Goal: Task Accomplishment & Management: Manage account settings

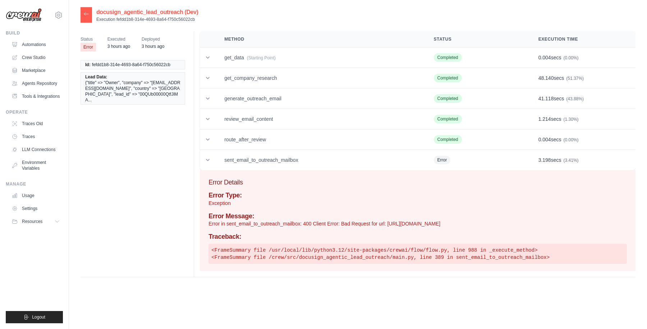
click at [86, 13] on icon at bounding box center [86, 14] width 6 height 6
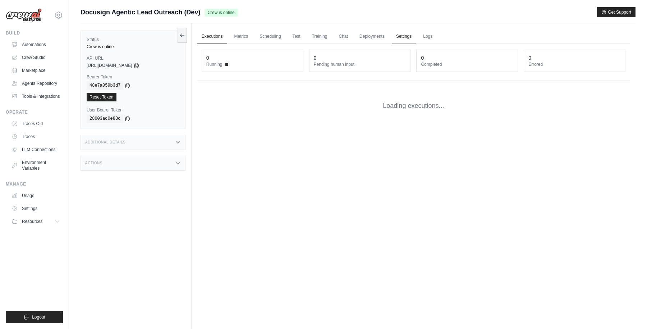
click at [398, 37] on link "Settings" at bounding box center [404, 36] width 24 height 15
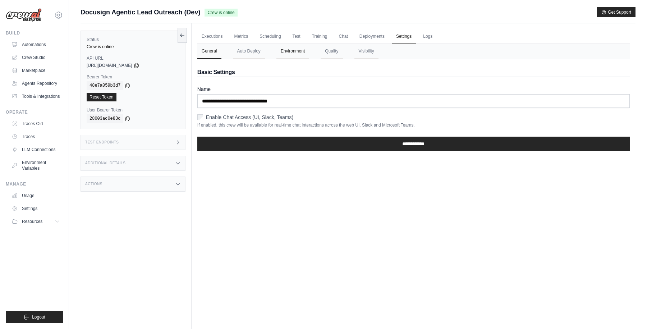
click at [289, 58] on button "Environment" at bounding box center [293, 51] width 33 height 15
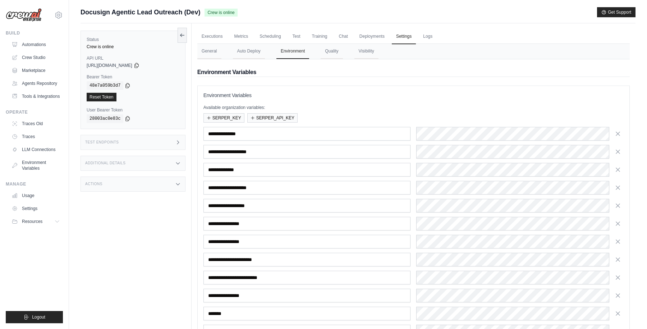
click at [415, 7] on div "Docusign Agentic Lead Outreach (Dev) Crew is online Get Support" at bounding box center [358, 12] width 555 height 10
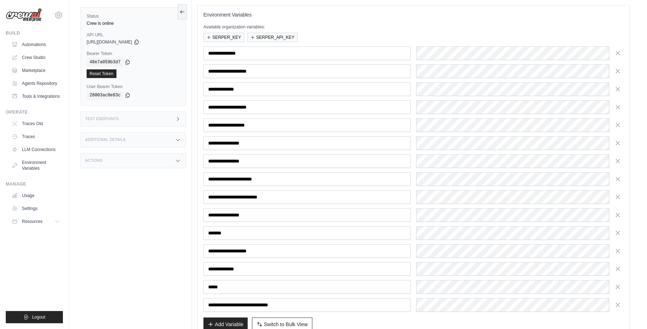
scroll to position [125, 0]
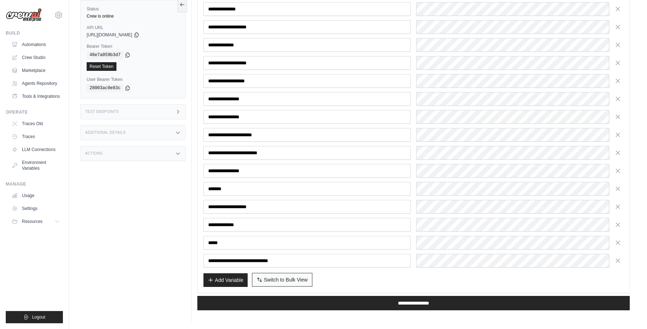
click at [283, 283] on span "Switch to Bulk View" at bounding box center [286, 279] width 44 height 7
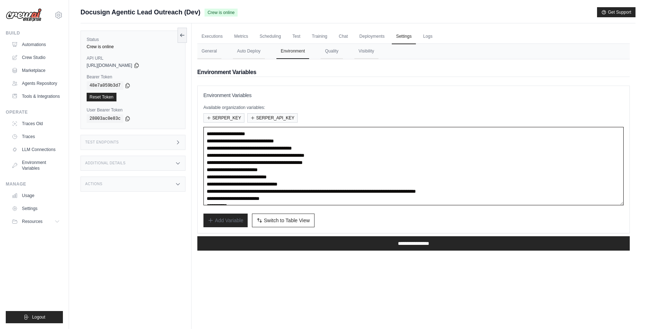
click at [330, 184] on textarea "**********" at bounding box center [414, 166] width 420 height 78
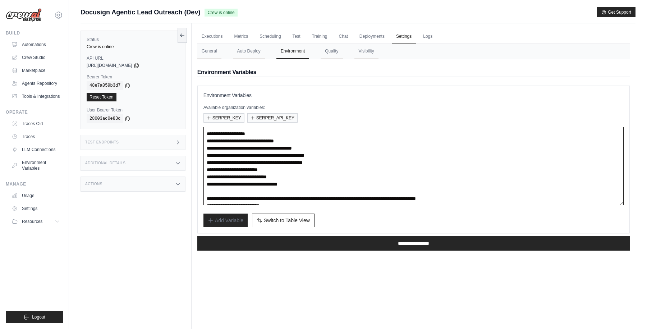
paste textarea "**********"
type textarea "**********"
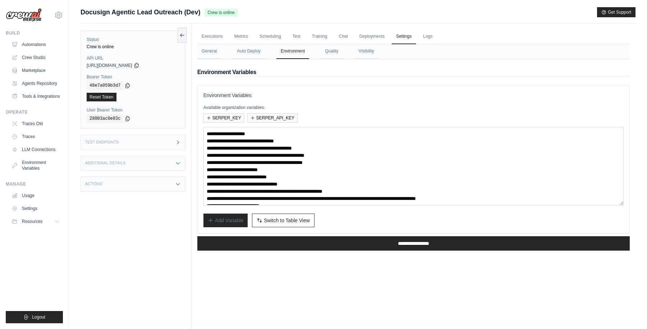
click at [345, 219] on div "Add Variable Switch to Bulk View Switch to Table View" at bounding box center [414, 221] width 420 height 14
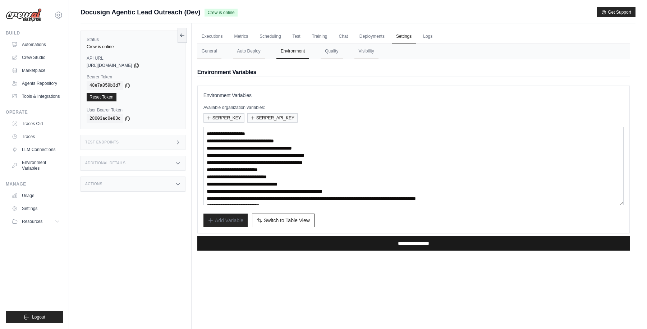
click at [395, 242] on input "**********" at bounding box center [413, 243] width 433 height 14
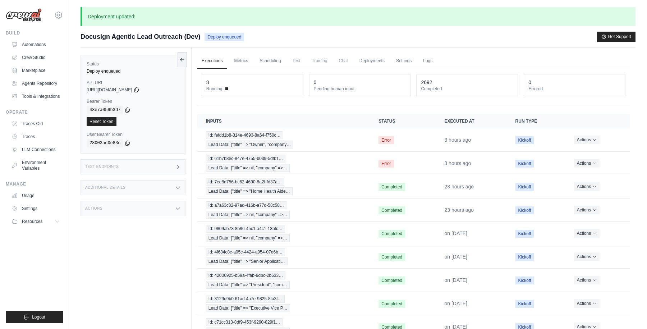
click at [363, 38] on div "Docusign Agentic Lead Outreach (Dev) Deploy enqueued Get Support" at bounding box center [358, 37] width 555 height 10
click at [41, 43] on link "Automations" at bounding box center [36, 45] width 54 height 12
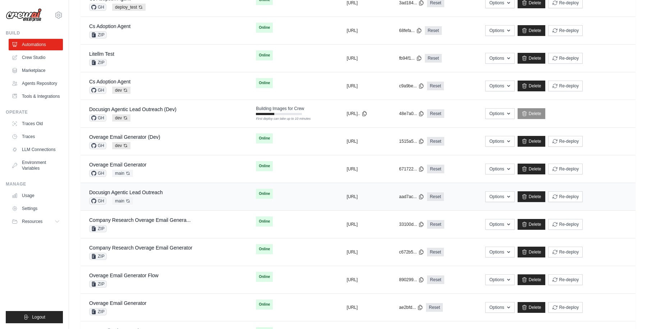
scroll to position [335, 0]
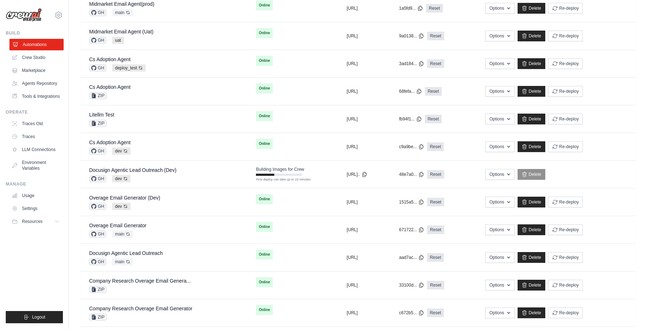
click at [37, 43] on link "Automations" at bounding box center [36, 45] width 54 height 12
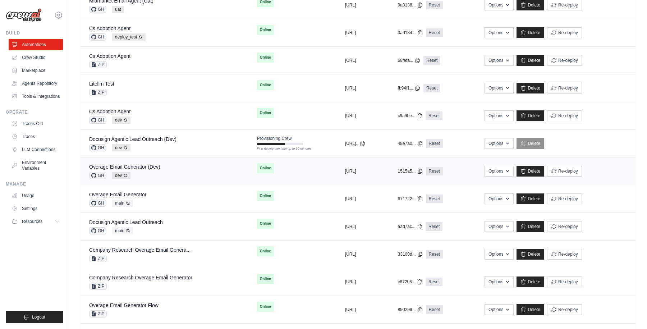
scroll to position [291, 0]
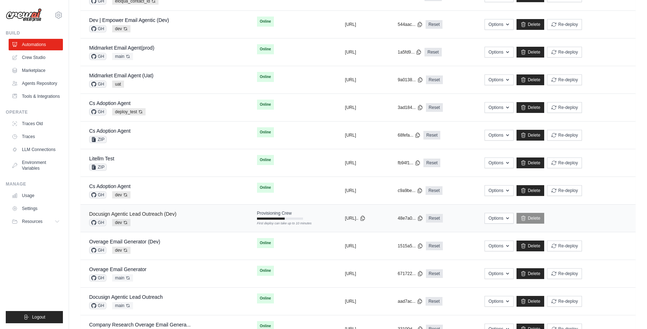
click at [142, 213] on link "Docusign Agentic Lead Outreach (Dev)" at bounding box center [132, 214] width 87 height 6
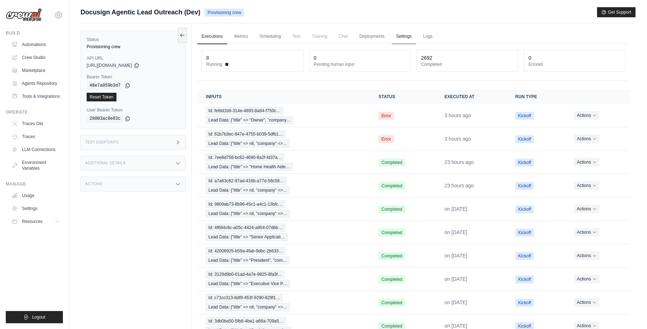
click at [407, 37] on link "Settings" at bounding box center [404, 36] width 24 height 15
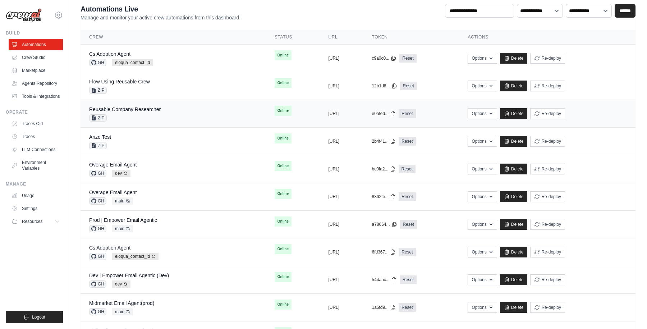
scroll to position [62, 0]
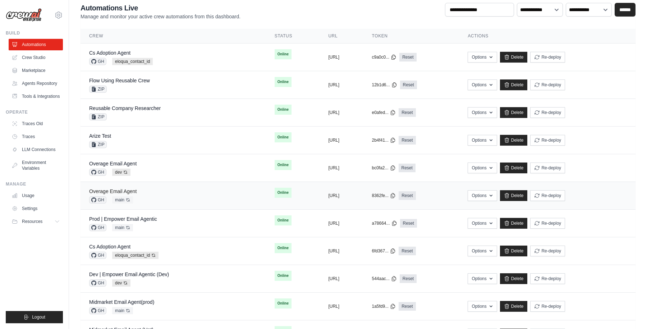
click at [128, 191] on link "Overage Email Agent" at bounding box center [112, 191] width 47 height 6
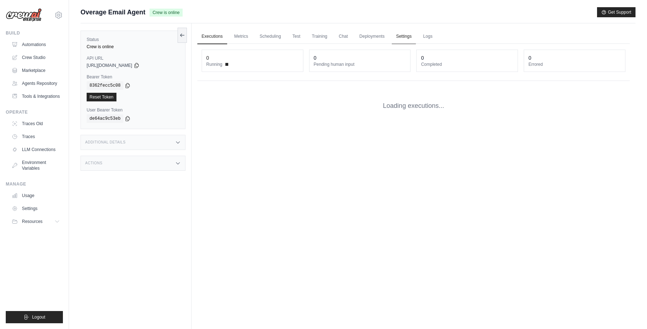
click at [400, 37] on link "Settings" at bounding box center [404, 36] width 24 height 15
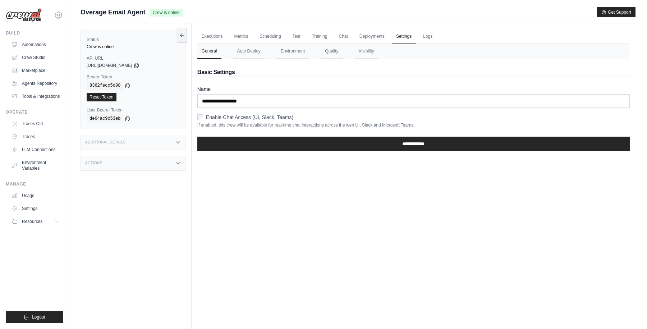
scroll to position [31, 0]
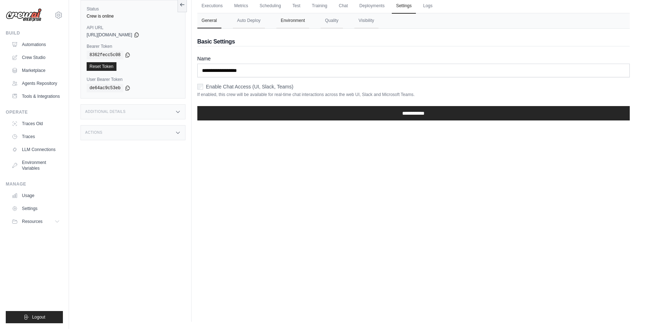
click at [295, 14] on button "Environment" at bounding box center [293, 20] width 33 height 15
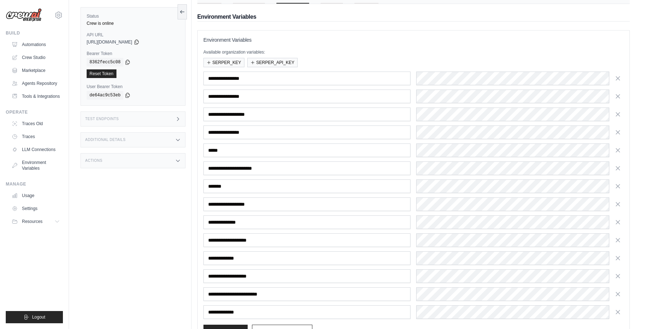
scroll to position [107, 0]
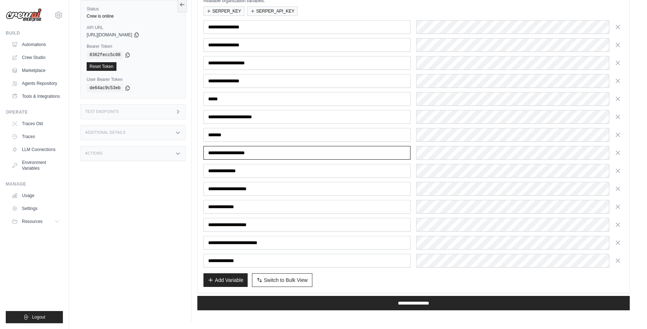
click at [244, 153] on input "**********" at bounding box center [308, 153] width 208 height 14
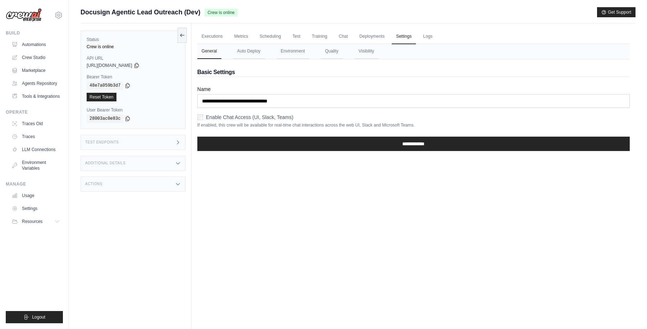
click at [214, 36] on link "Executions" at bounding box center [212, 36] width 30 height 15
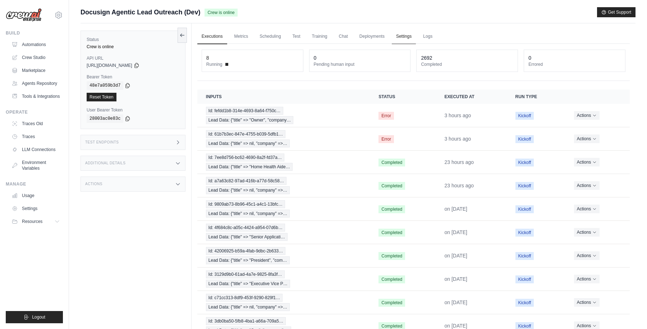
click at [404, 36] on link "Settings" at bounding box center [404, 36] width 24 height 15
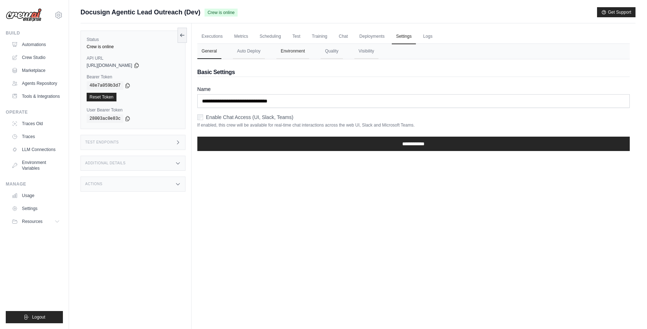
click at [292, 53] on button "Environment" at bounding box center [293, 51] width 33 height 15
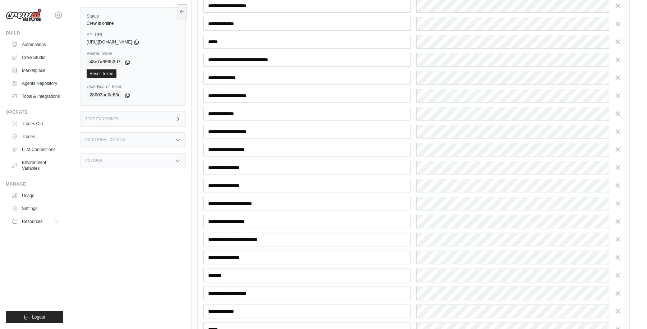
scroll to position [413, 0]
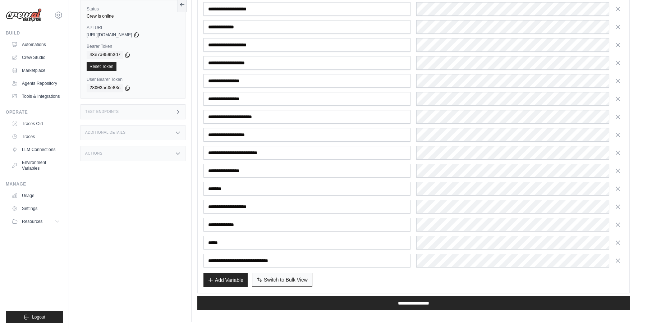
click at [283, 281] on span "Switch to Bulk View" at bounding box center [286, 279] width 44 height 7
type textarea "**********"
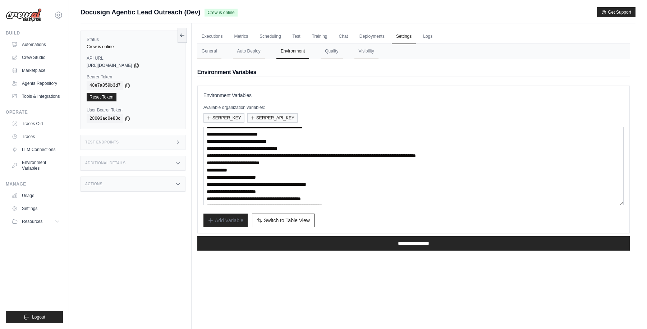
scroll to position [43, 0]
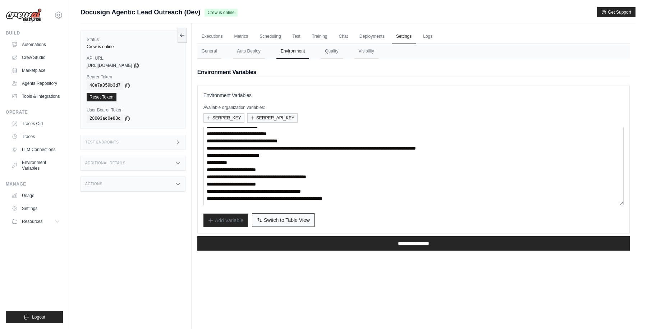
click at [289, 221] on span "Switch to Table View" at bounding box center [287, 220] width 46 height 7
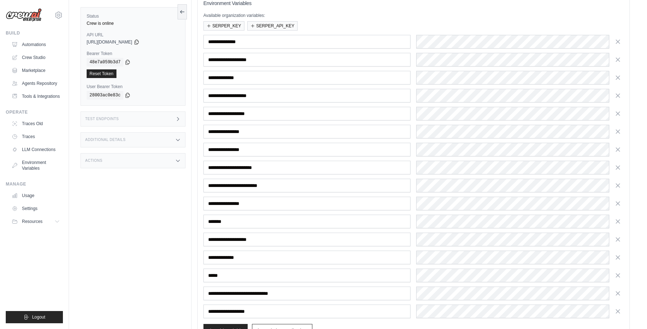
scroll to position [0, 0]
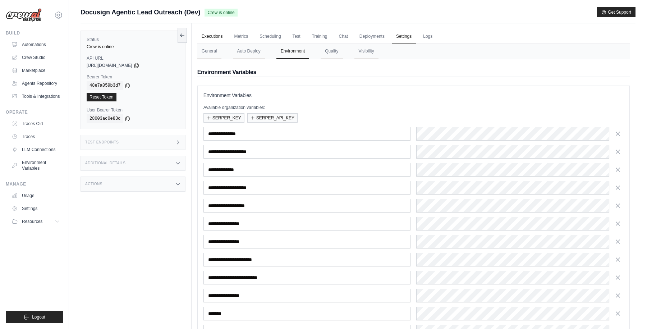
click at [218, 37] on link "Executions" at bounding box center [212, 36] width 30 height 15
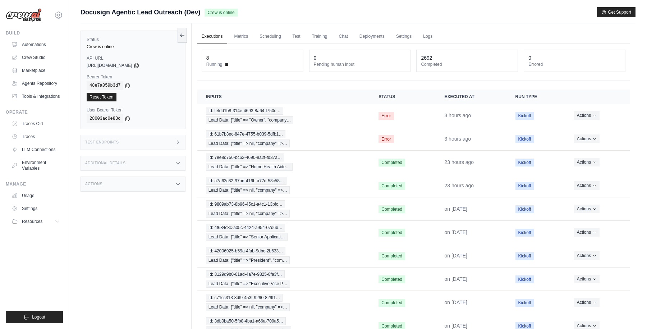
click at [217, 37] on link "Executions" at bounding box center [212, 36] width 30 height 15
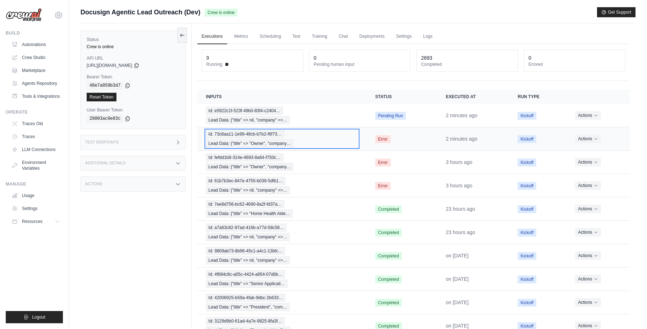
click at [328, 139] on div "Id: 73c8aa11-1e99-48cb-b7b2-f6f73… Lead Data: {"title" => "Owner", "company…" at bounding box center [282, 138] width 152 height 17
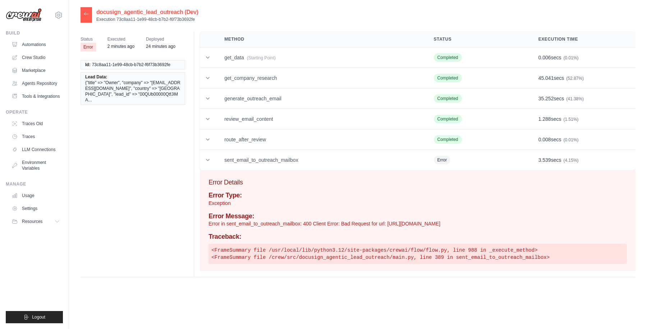
click at [84, 17] on div at bounding box center [87, 14] width 12 height 15
click at [87, 12] on icon at bounding box center [86, 14] width 6 height 6
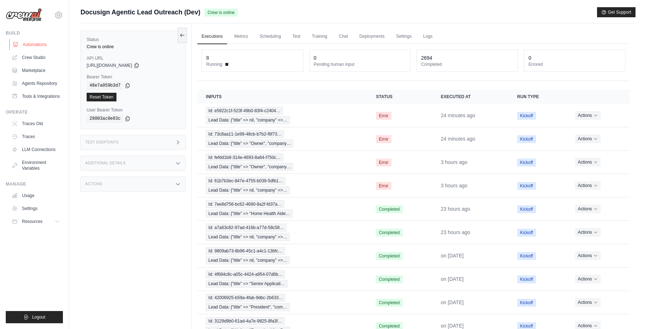
click at [34, 45] on link "Automations" at bounding box center [36, 45] width 54 height 12
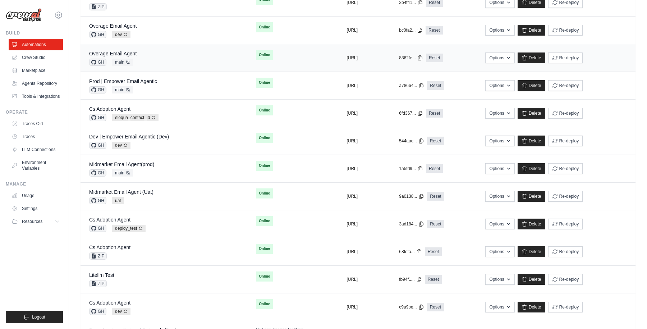
scroll to position [258, 0]
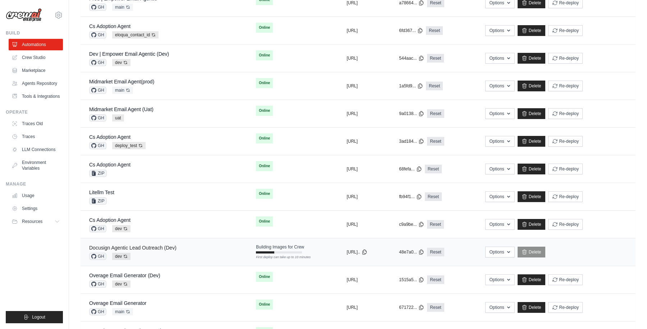
click at [156, 246] on link "Docusign Agentic Lead Outreach (Dev)" at bounding box center [132, 248] width 87 height 6
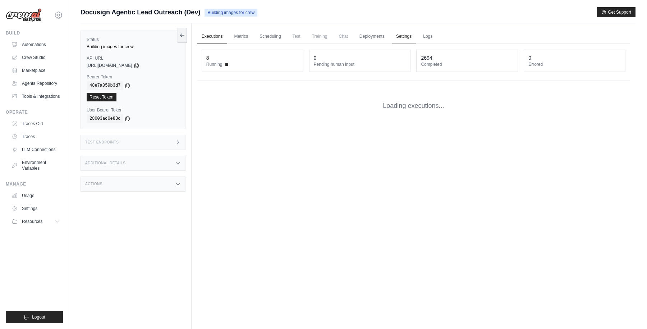
click at [403, 35] on link "Settings" at bounding box center [404, 36] width 24 height 15
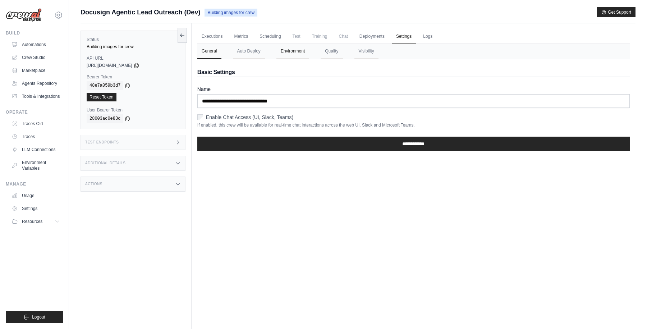
click at [296, 54] on button "Environment" at bounding box center [293, 51] width 33 height 15
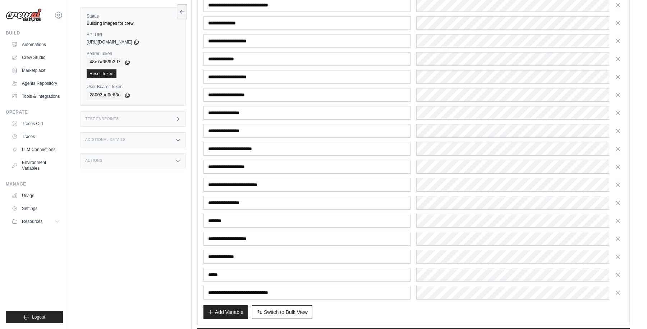
scroll to position [413, 0]
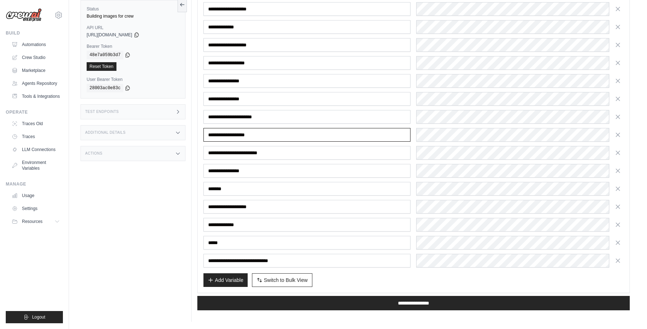
click at [256, 135] on input "**********" at bounding box center [308, 135] width 208 height 14
click at [175, 195] on div "Status Building images for crew API URL copied https://docusign-agentic-lead-ou…" at bounding box center [136, 157] width 111 height 329
click at [278, 281] on span "Switch to Bulk View" at bounding box center [286, 279] width 44 height 7
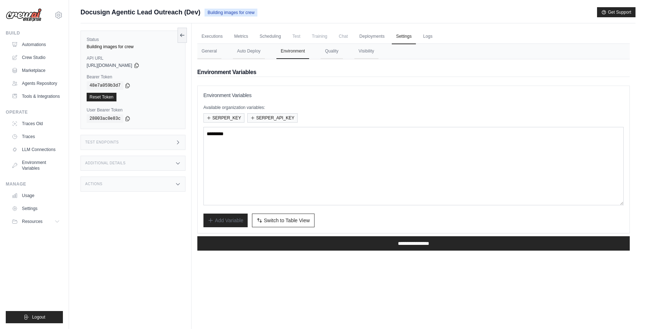
scroll to position [31, 0]
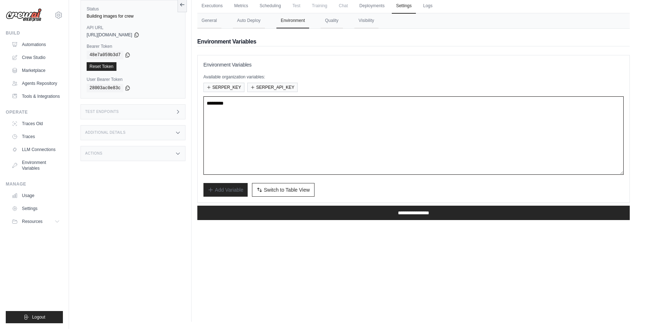
click at [238, 169] on textarea at bounding box center [414, 135] width 420 height 78
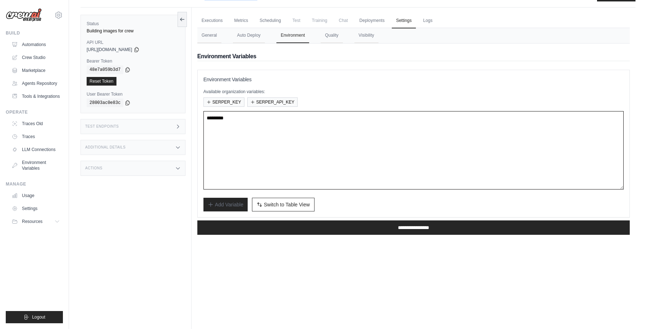
scroll to position [0, 0]
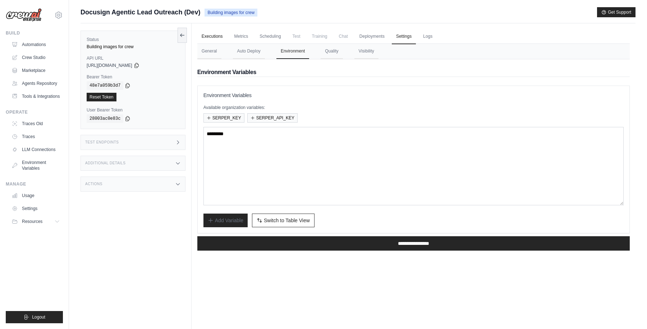
click at [212, 41] on link "Executions" at bounding box center [212, 36] width 30 height 15
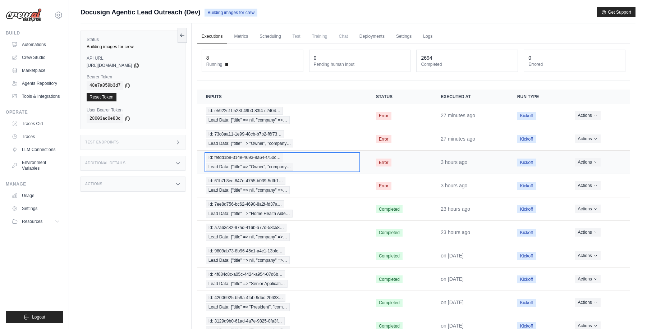
click at [298, 159] on div "Id: fefdd1b8-314e-4693-8a64-f750c… Lead Data: {"title" => "Owner", "company…" at bounding box center [282, 162] width 153 height 17
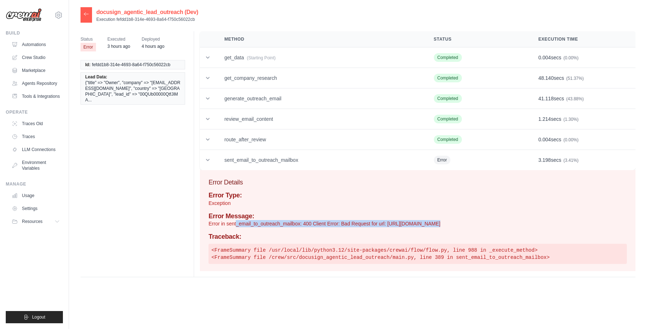
drag, startPoint x: 236, startPoint y: 225, endPoint x: 425, endPoint y: 224, distance: 189.2
click at [425, 224] on p "Error in sent_email_to_outreach_mailbox: 400 Client Error: Bad Request for url:…" at bounding box center [418, 223] width 419 height 7
click at [433, 224] on p "Error in sent_email_to_outreach_mailbox: 400 Client Error: Bad Request for url:…" at bounding box center [418, 223] width 419 height 7
drag, startPoint x: 469, startPoint y: 226, endPoint x: 339, endPoint y: 222, distance: 130.3
click at [338, 223] on p "Error in sent_email_to_outreach_mailbox: 400 Client Error: Bad Request for url:…" at bounding box center [418, 223] width 419 height 7
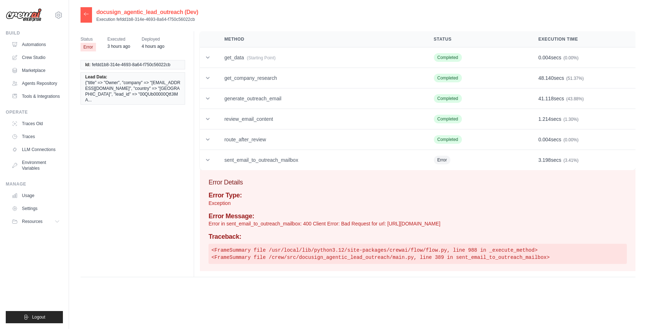
click at [328, 224] on p "Error in sent_email_to_outreach_mailbox: 400 Client Error: Bad Request for url:…" at bounding box center [418, 223] width 419 height 7
click at [87, 15] on icon at bounding box center [86, 14] width 6 height 6
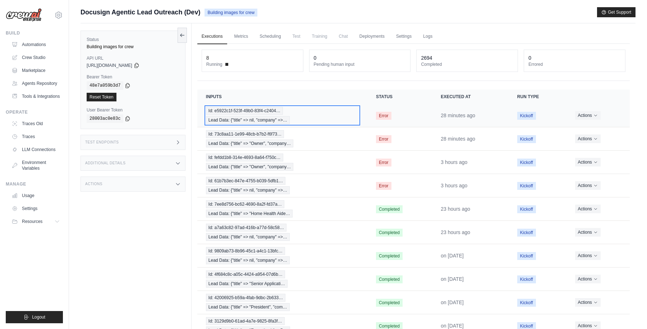
click at [306, 118] on div "Id: e5922c1f-523f-49b0-83f4-c2404… Lead Data: {"title" => nil, "company" =>…" at bounding box center [282, 115] width 153 height 17
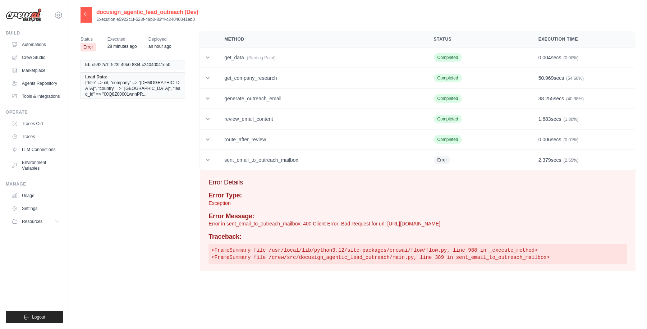
click at [85, 17] on icon at bounding box center [86, 14] width 6 height 6
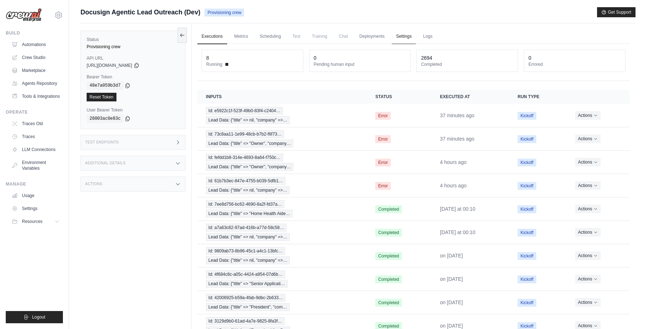
click at [407, 36] on link "Settings" at bounding box center [404, 36] width 24 height 15
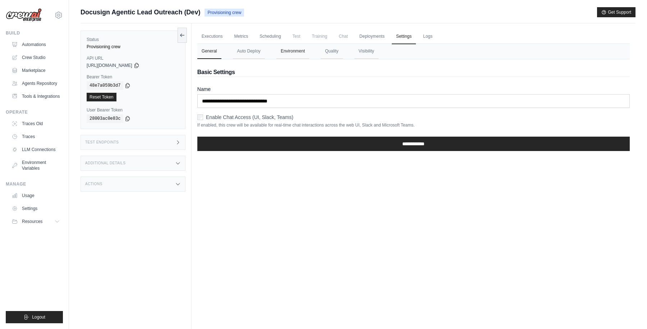
click at [294, 51] on button "Environment" at bounding box center [293, 51] width 33 height 15
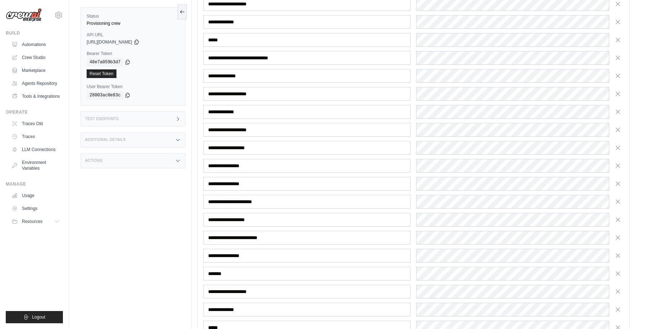
scroll to position [392, 0]
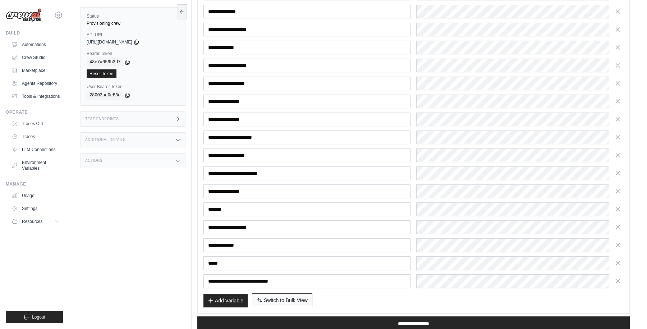
click at [271, 297] on span "Switch to Bulk View" at bounding box center [286, 300] width 44 height 7
type textarea "**********"
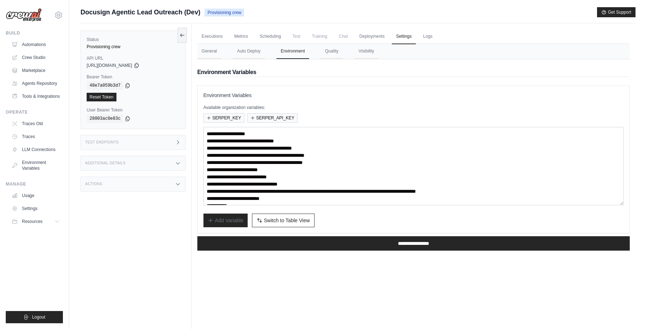
scroll to position [43, 0]
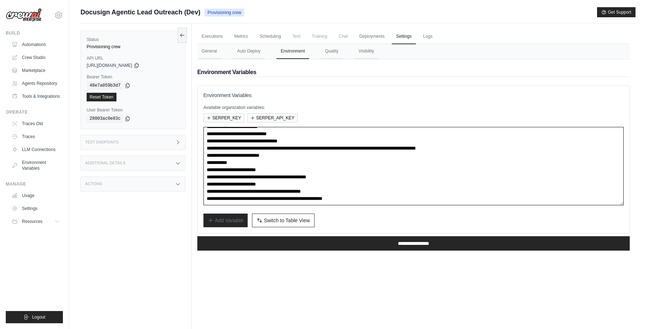
click at [309, 199] on textarea "**********" at bounding box center [414, 166] width 420 height 78
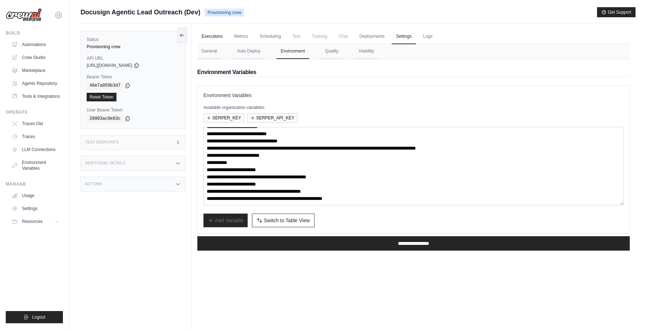
click at [220, 38] on link "Executions" at bounding box center [212, 36] width 30 height 15
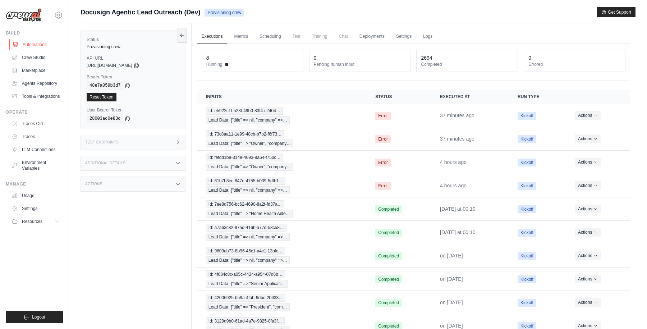
click at [39, 44] on link "Automations" at bounding box center [36, 45] width 54 height 12
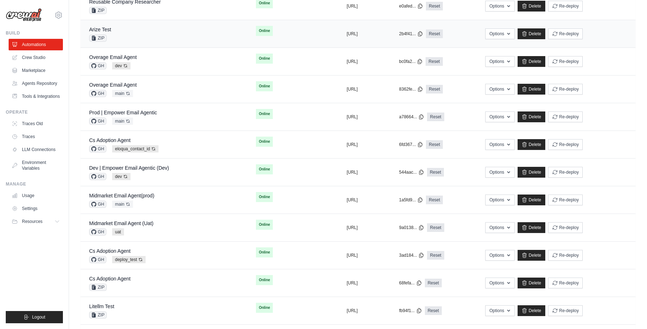
scroll to position [226, 0]
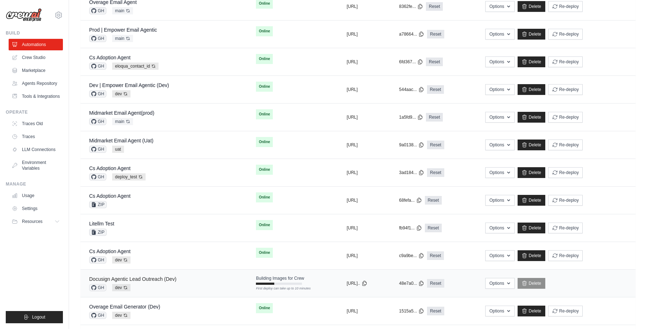
click at [176, 278] on link "Docusign Agentic Lead Outreach (Dev)" at bounding box center [132, 279] width 87 height 6
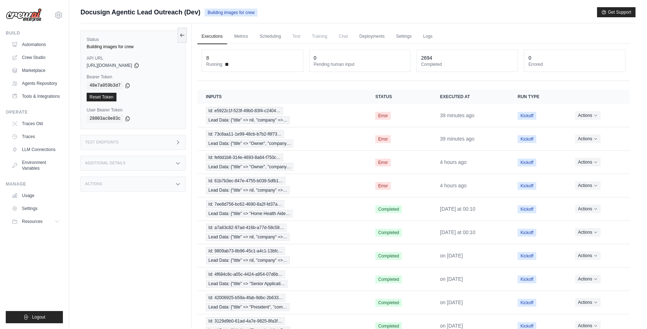
click at [336, 14] on div "Docusign Agentic Lead Outreach (Dev) Building images for crew Get Support" at bounding box center [358, 12] width 555 height 10
drag, startPoint x: 208, startPoint y: 11, endPoint x: 269, endPoint y: 11, distance: 61.5
click at [269, 11] on div "Docusign Agentic Lead Outreach (Dev) Building images for crew Get Support" at bounding box center [358, 12] width 555 height 10
click at [38, 42] on link "Automations" at bounding box center [36, 45] width 54 height 12
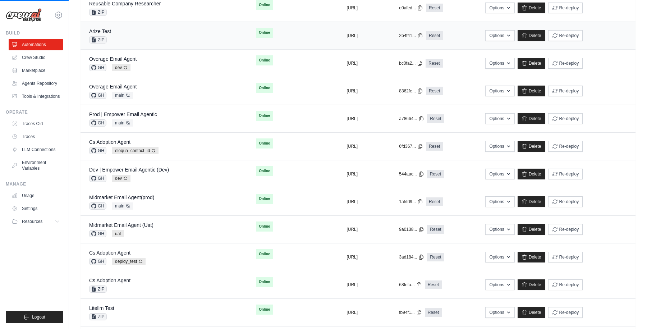
scroll to position [293, 0]
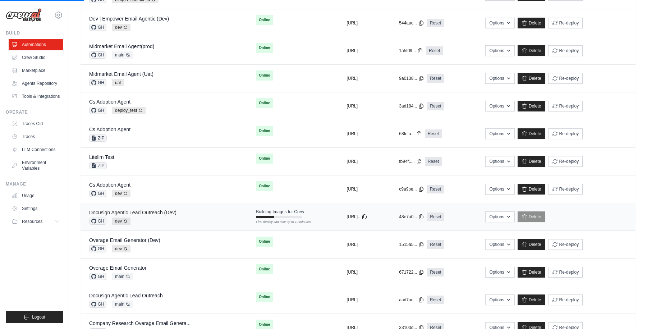
click at [170, 215] on link "Docusign Agentic Lead Outreach (Dev)" at bounding box center [132, 213] width 87 height 6
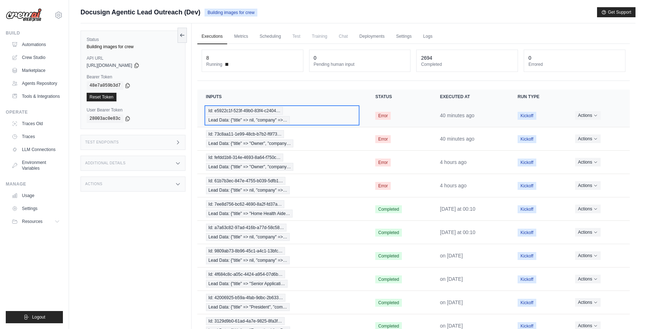
click at [306, 115] on div "Id: e5922c1f-523f-49b0-83f4-c2404… Lead Data: {"title" => nil, "company" =>…" at bounding box center [282, 115] width 152 height 17
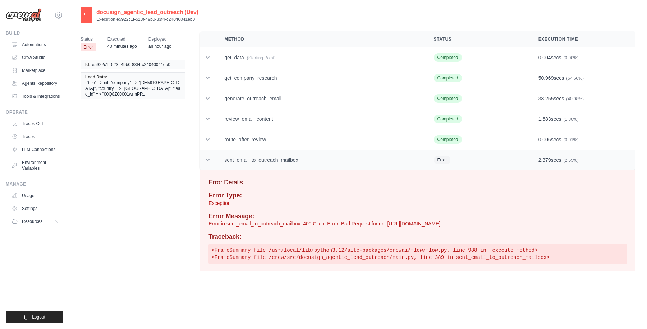
click at [208, 160] on icon at bounding box center [208, 160] width 4 height 2
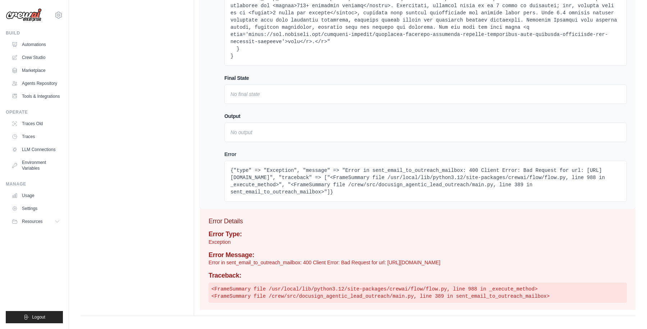
scroll to position [3157, 0]
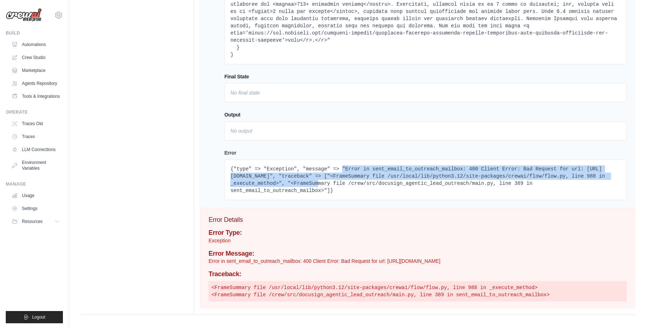
drag, startPoint x: 344, startPoint y: 171, endPoint x: 396, endPoint y: 182, distance: 53.7
click at [396, 182] on pre "{"type" => "Exception", "message" => "Error in sent_email_to_outreach_mailbox: …" at bounding box center [426, 179] width 391 height 29
click at [378, 177] on pre "{"type" => "Exception", "message" => "Error in sent_email_to_outreach_mailbox: …" at bounding box center [426, 179] width 391 height 29
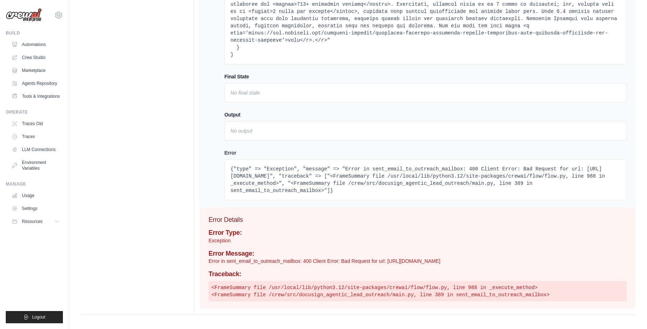
click at [347, 171] on pre "{"type" => "Exception", "message" => "Error in sent_email_to_outreach_mailbox: …" at bounding box center [426, 179] width 391 height 29
click at [464, 169] on pre "{"type" => "Exception", "message" => "Error in sent_email_to_outreach_mailbox: …" at bounding box center [426, 179] width 391 height 29
click at [431, 183] on pre "{"type" => "Exception", "message" => "Error in sent_email_to_outreach_mailbox: …" at bounding box center [426, 179] width 391 height 29
drag, startPoint x: 208, startPoint y: 261, endPoint x: 465, endPoint y: 244, distance: 257.8
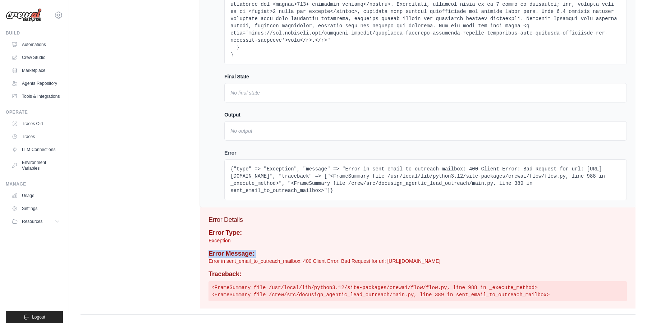
click at [465, 244] on div "Error Type: Exception Error Message: Error in sent_email_to_outreach_mailbox: 4…" at bounding box center [418, 265] width 419 height 72
drag, startPoint x: 470, startPoint y: 260, endPoint x: 206, endPoint y: 254, distance: 264.5
click at [206, 254] on div "Error Details Error Type: Exception Error Message: Error in sent_email_to_outre…" at bounding box center [418, 258] width 436 height 101
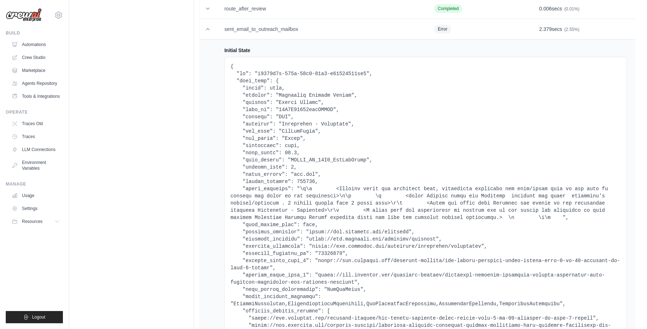
scroll to position [0, 0]
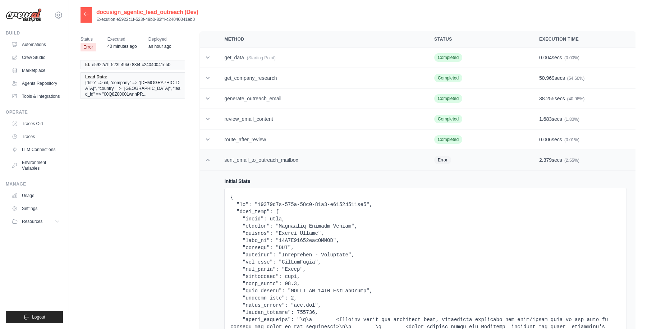
click at [208, 164] on td at bounding box center [208, 160] width 16 height 21
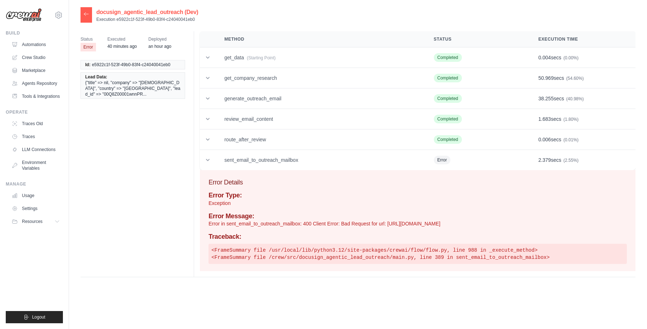
click at [85, 15] on icon at bounding box center [86, 14] width 6 height 6
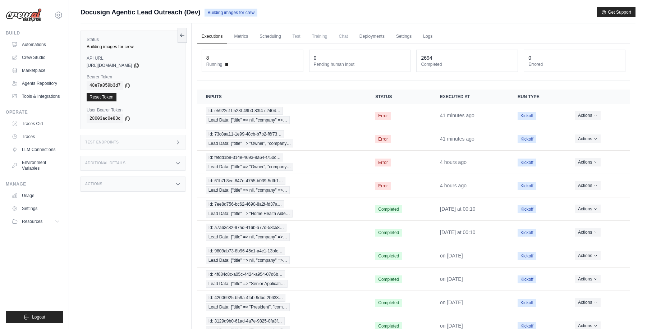
click at [145, 213] on div "Status Building images for crew API URL copied https://docusign-agentic-lead-ou…" at bounding box center [136, 187] width 111 height 329
click at [320, 16] on div "Docusign Agentic Lead Outreach (Dev) Building images for crew Get Support" at bounding box center [358, 12] width 555 height 10
click at [40, 44] on link "Automations" at bounding box center [36, 45] width 54 height 12
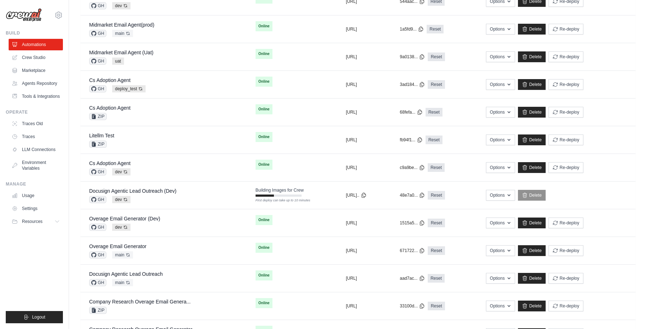
scroll to position [318, 0]
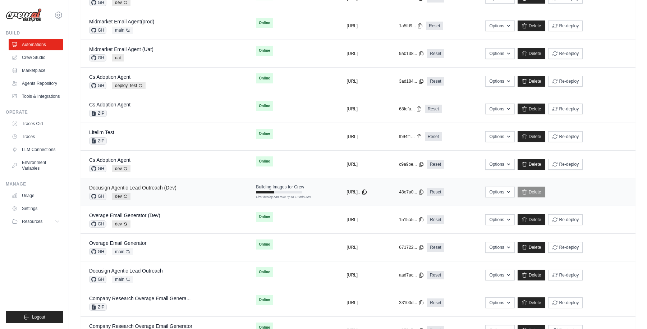
click at [164, 187] on link "Docusign Agentic Lead Outreach (Dev)" at bounding box center [132, 188] width 87 height 6
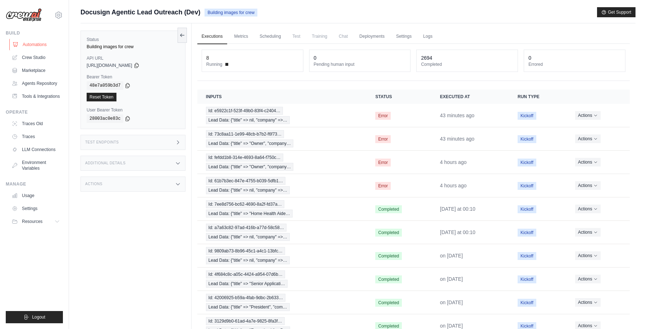
click at [38, 43] on link "Automations" at bounding box center [36, 45] width 54 height 12
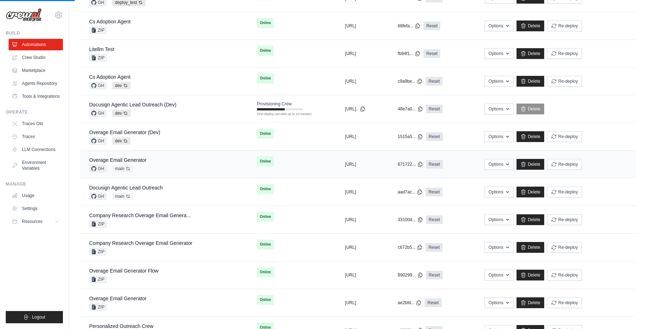
scroll to position [401, 0]
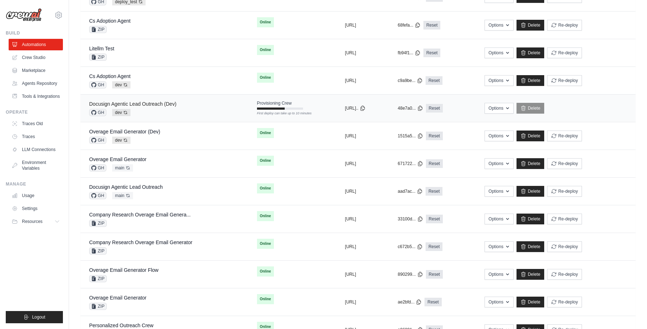
click at [155, 105] on link "Docusign Agentic Lead Outreach (Dev)" at bounding box center [132, 104] width 87 height 6
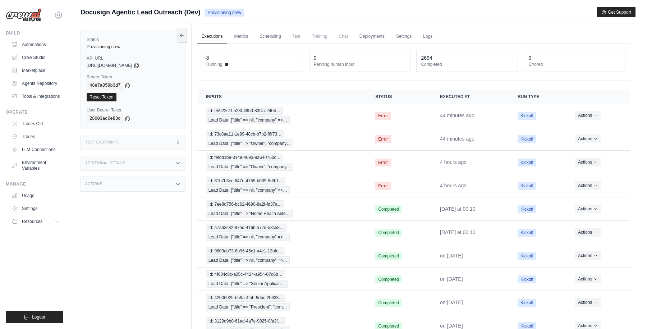
click at [217, 38] on link "Executions" at bounding box center [212, 36] width 30 height 15
click at [400, 33] on link "Settings" at bounding box center [404, 36] width 24 height 15
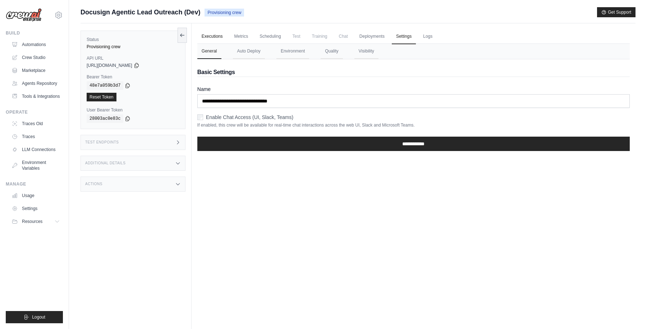
click at [213, 38] on link "Executions" at bounding box center [212, 36] width 30 height 15
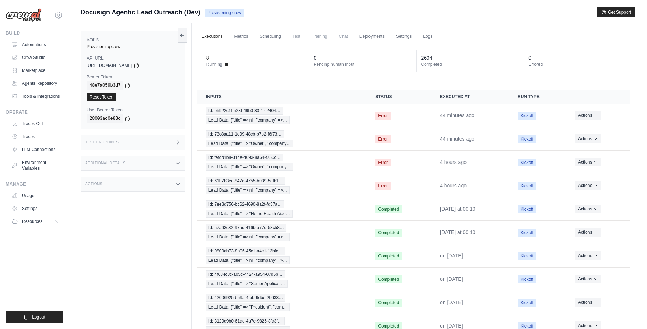
click at [297, 10] on div "Docusign Agentic Lead Outreach (Dev) Provisioning crew Get Support" at bounding box center [358, 12] width 555 height 10
click at [36, 43] on link "Automations" at bounding box center [36, 45] width 54 height 12
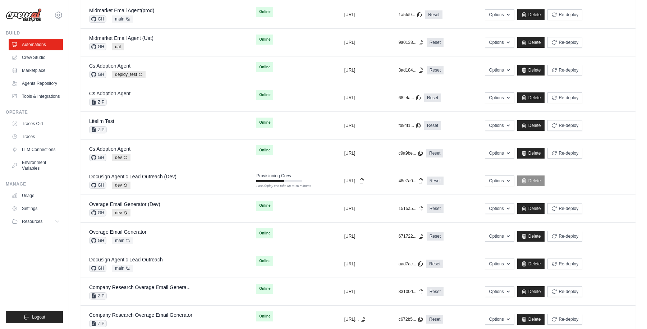
scroll to position [336, 0]
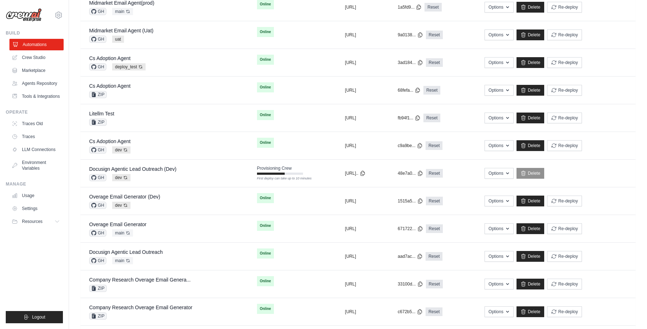
click at [25, 43] on link "Automations" at bounding box center [36, 45] width 54 height 12
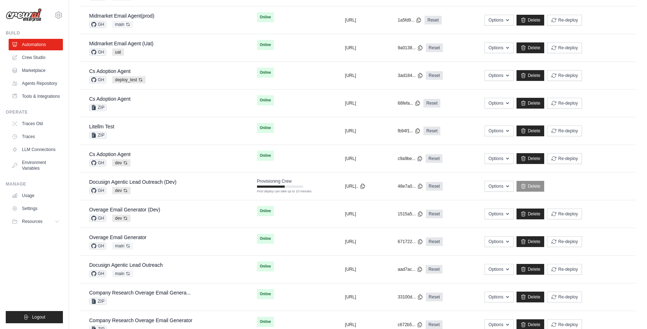
scroll to position [324, 0]
click at [169, 183] on link "Docusign Agentic Lead Outreach (Dev)" at bounding box center [132, 182] width 87 height 6
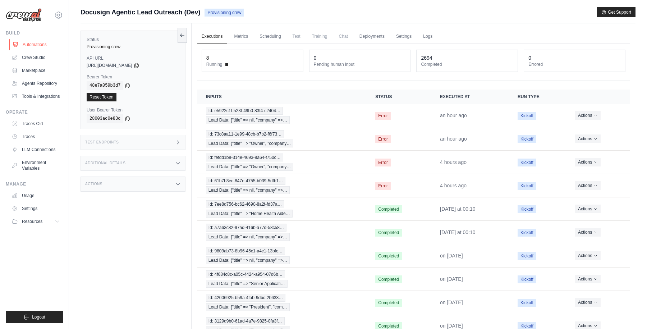
click at [39, 45] on link "Automations" at bounding box center [36, 45] width 54 height 12
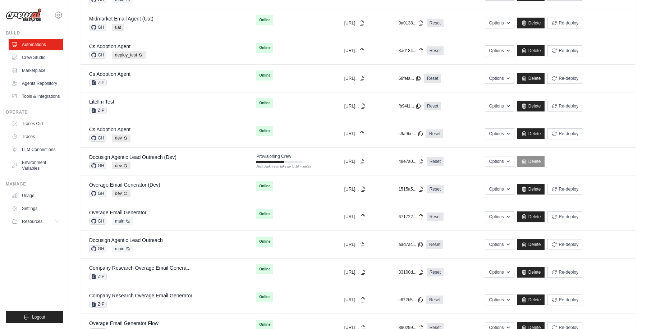
scroll to position [349, 0]
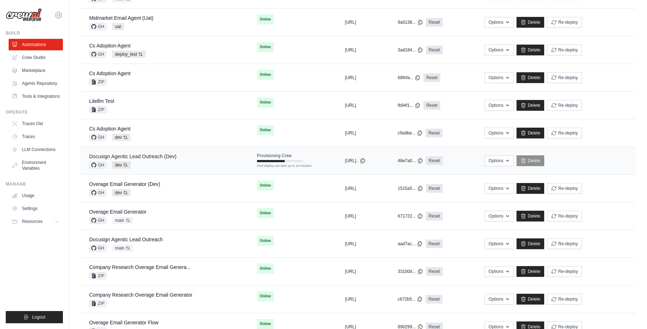
click at [166, 155] on link "Docusign Agentic Lead Outreach (Dev)" at bounding box center [132, 157] width 87 height 6
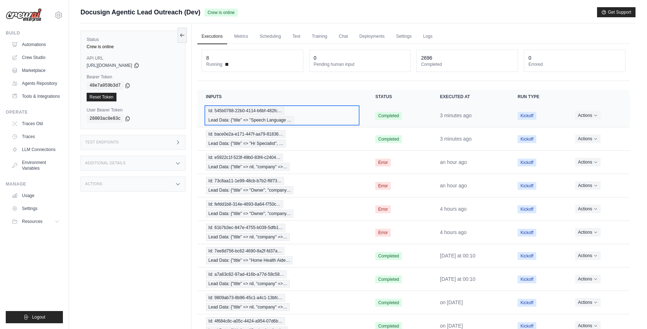
click at [313, 117] on div "Id: 545b0788-22b0-4114-b6bf-482fc… Lead Data: {"title" => "Speech Language …" at bounding box center [282, 115] width 152 height 17
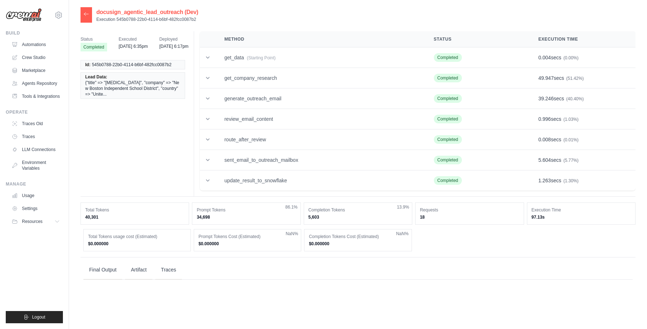
click at [86, 14] on icon at bounding box center [86, 14] width 6 height 6
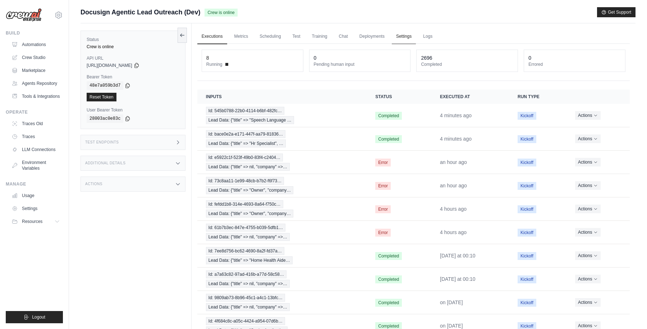
click at [408, 38] on link "Settings" at bounding box center [404, 36] width 24 height 15
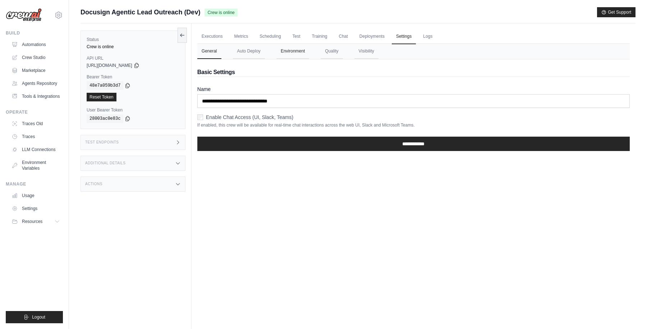
click at [290, 51] on button "Environment" at bounding box center [293, 51] width 33 height 15
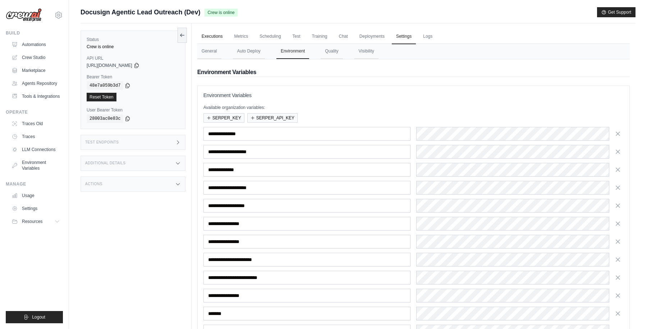
click at [210, 38] on link "Executions" at bounding box center [212, 36] width 30 height 15
